Goal: Check status

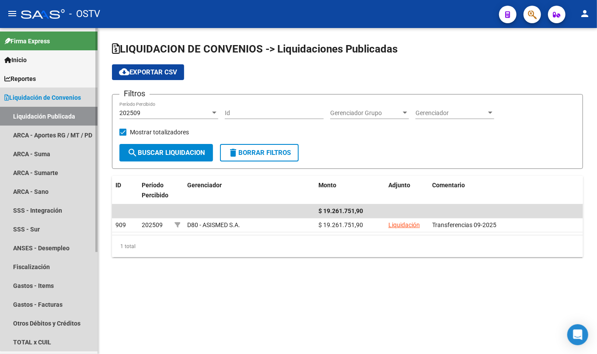
click at [62, 94] on span "Liquidación de Convenios" at bounding box center [42, 98] width 76 height 10
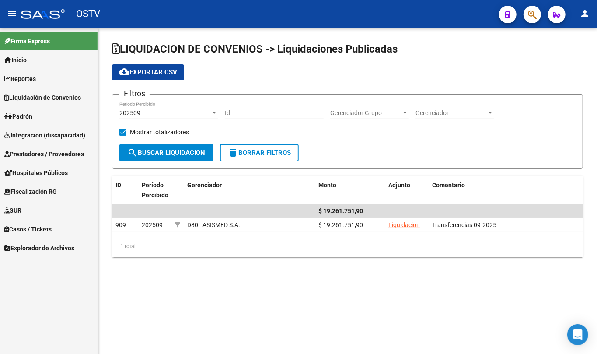
click at [30, 107] on link "Padrón" at bounding box center [48, 116] width 97 height 19
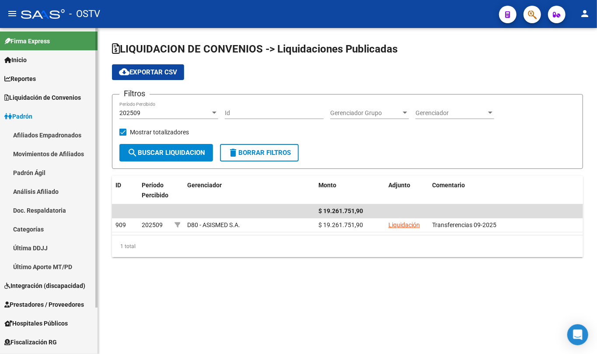
drag, startPoint x: 33, startPoint y: 169, endPoint x: 41, endPoint y: 168, distance: 7.4
click at [34, 170] on link "Padrón Ágil" at bounding box center [48, 172] width 97 height 19
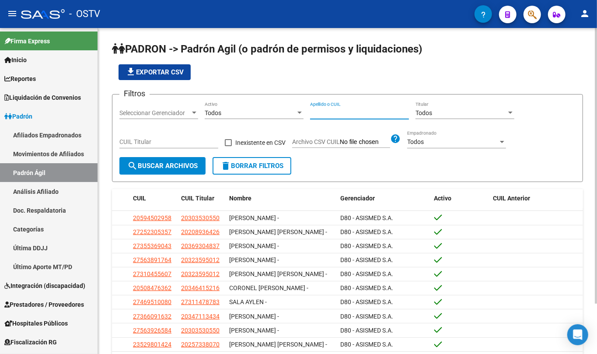
click at [360, 110] on input "Apellido o CUIL" at bounding box center [359, 112] width 99 height 7
paste input "41248511"
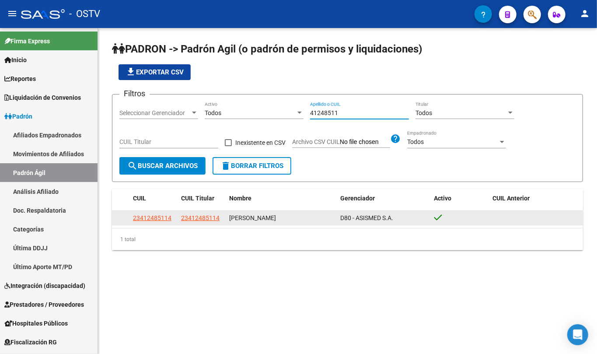
type input "41248511"
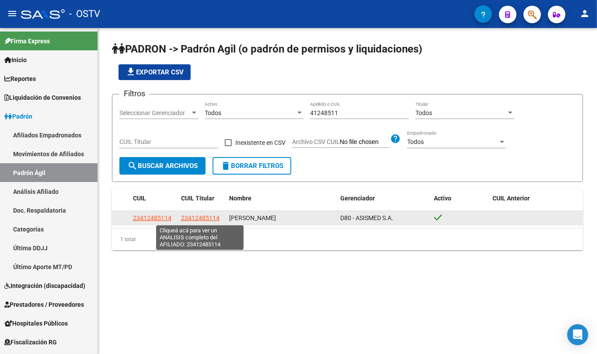
click at [201, 218] on span "23412485114" at bounding box center [200, 217] width 38 height 7
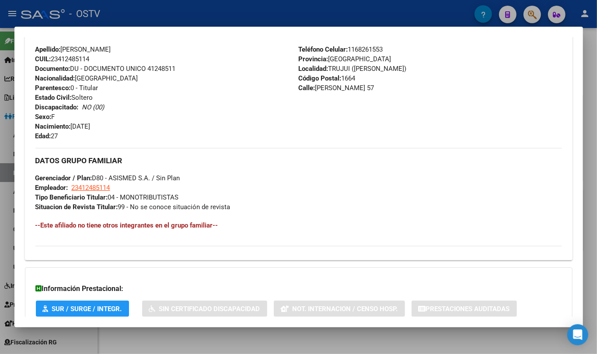
scroll to position [350, 0]
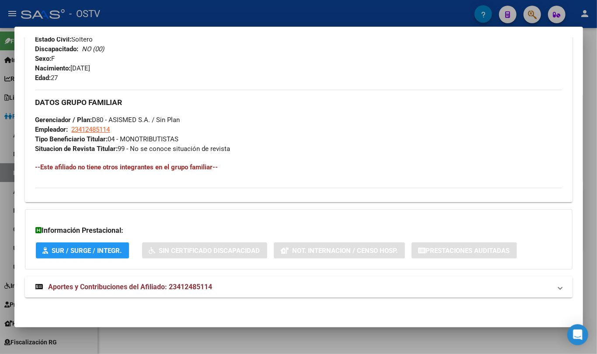
click at [198, 289] on span "Aportes y Contribuciones del Afiliado: 23412485114" at bounding box center [131, 286] width 164 height 8
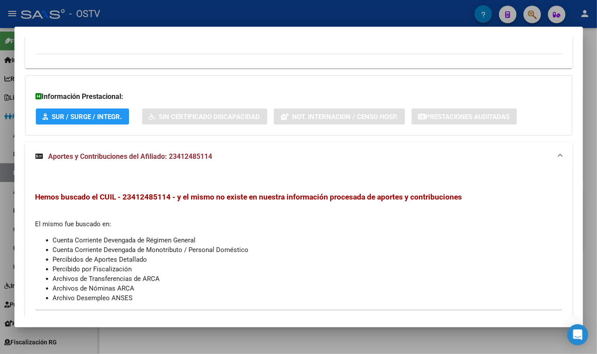
scroll to position [511, 0]
